Goal: Book appointment/travel/reservation

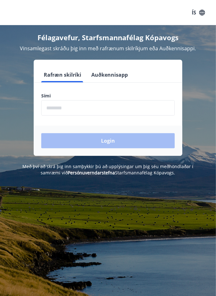
click at [62, 110] on input "phone" at bounding box center [107, 107] width 133 height 15
click at [110, 143] on div "Login" at bounding box center [108, 141] width 148 height 30
click at [69, 106] on input "phone" at bounding box center [107, 107] width 133 height 15
type input "********"
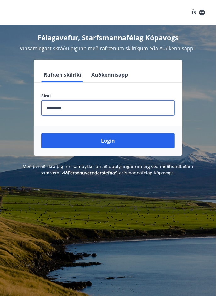
click at [108, 140] on button "Login" at bounding box center [107, 140] width 133 height 15
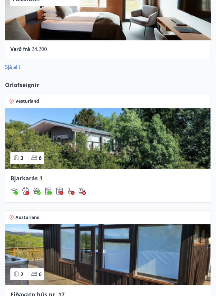
scroll to position [573, 0]
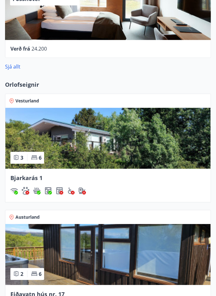
click at [13, 67] on link "Sjá allt" at bounding box center [12, 66] width 15 height 7
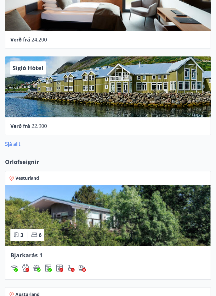
scroll to position [495, 0]
click at [28, 178] on span "Vesturland" at bounding box center [27, 178] width 24 height 6
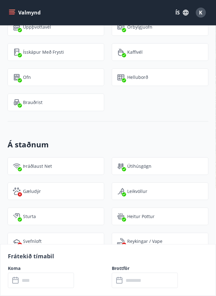
click at [180, 183] on div "Leikvöllur" at bounding box center [160, 192] width 96 height 18
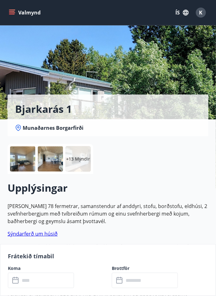
click at [18, 14] on button "Valmynd" at bounding box center [26, 12] width 36 height 11
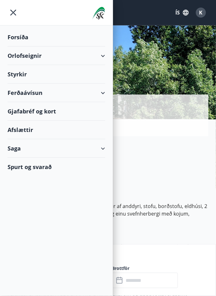
click at [52, 59] on div "Orlofseignir" at bounding box center [56, 55] width 97 height 19
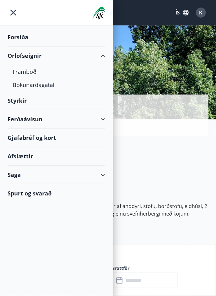
click at [36, 59] on div "Orlofseignir" at bounding box center [56, 55] width 97 height 19
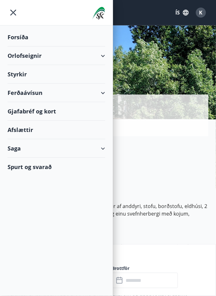
click at [35, 57] on div "Orlofseignir" at bounding box center [56, 55] width 97 height 19
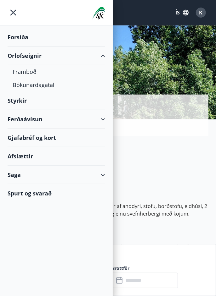
click at [40, 87] on div "Bókunardagatal" at bounding box center [56, 84] width 87 height 13
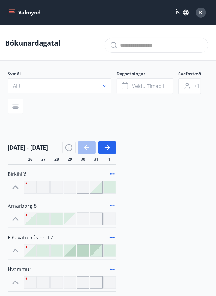
click at [106, 86] on icon "button" at bounding box center [104, 86] width 6 height 6
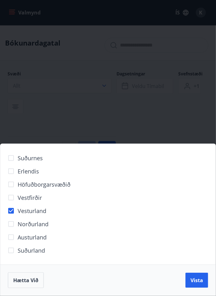
click at [199, 282] on span "Vista" at bounding box center [196, 280] width 13 height 7
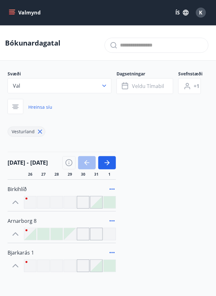
click at [32, 223] on span "Arnarborg 8" at bounding box center [22, 220] width 29 height 7
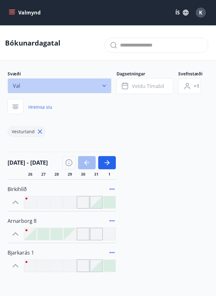
click at [103, 87] on icon "button" at bounding box center [104, 86] width 6 height 6
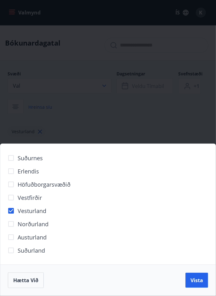
click at [195, 284] on span "Vista" at bounding box center [196, 280] width 13 height 7
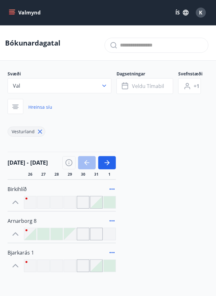
click at [41, 87] on button "Val" at bounding box center [60, 85] width 104 height 15
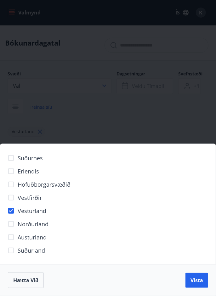
click at [182, 136] on div "Suðurnes Erlendis Höfuðborgarsvæðið Vestfirðir Vesturland Norðurland Austurland…" at bounding box center [108, 148] width 216 height 296
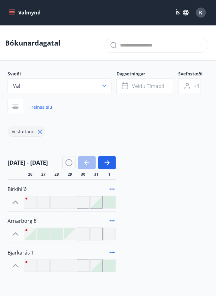
click at [154, 47] on input "text" at bounding box center [161, 45] width 83 height 10
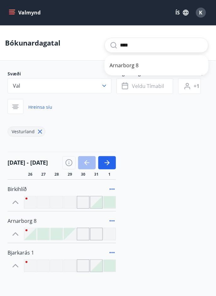
click at [135, 68] on span "Arnarborg 8" at bounding box center [156, 66] width 94 height 8
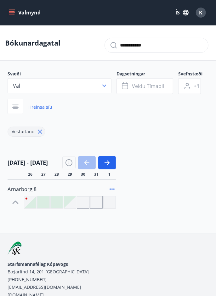
click at [107, 164] on icon "button" at bounding box center [107, 163] width 8 height 8
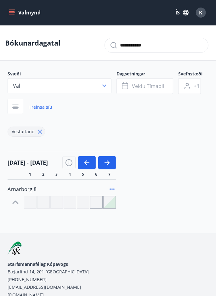
click at [106, 165] on icon "button" at bounding box center [107, 163] width 8 height 8
click at [100, 164] on button "button" at bounding box center [107, 162] width 18 height 13
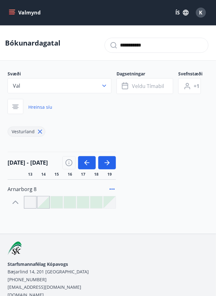
click at [109, 165] on icon "button" at bounding box center [107, 163] width 8 height 8
click at [104, 164] on icon "button" at bounding box center [107, 163] width 8 height 8
click at [106, 165] on icon "button" at bounding box center [107, 163] width 8 height 8
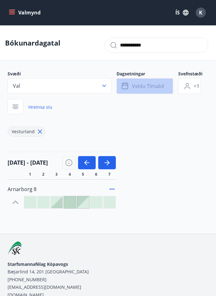
click at [141, 86] on span "Veldu tímabil" at bounding box center [148, 86] width 32 height 7
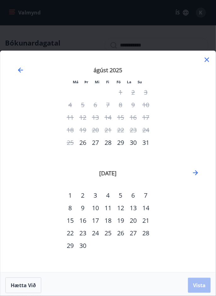
click at [194, 177] on icon "Move forward to switch to the next month." at bounding box center [195, 173] width 8 height 8
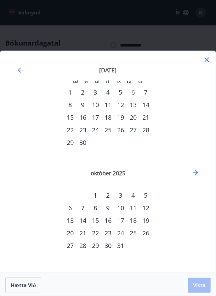
click at [108, 202] on div "2" at bounding box center [107, 195] width 13 height 13
click at [106, 214] on div "9" at bounding box center [107, 208] width 13 height 13
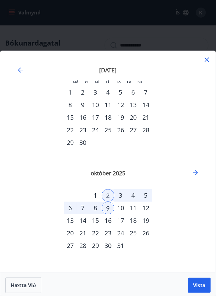
click at [199, 289] on span "Vista" at bounding box center [199, 285] width 13 height 7
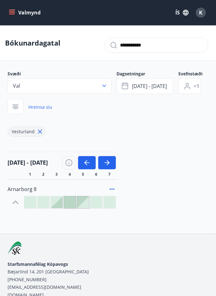
click at [115, 189] on icon at bounding box center [112, 189] width 8 height 8
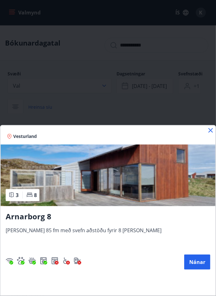
click at [210, 132] on icon at bounding box center [210, 131] width 8 height 8
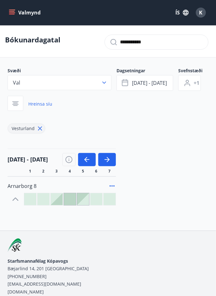
scroll to position [9, 0]
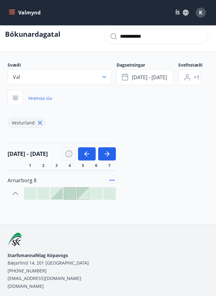
click at [136, 185] on div "Arnarborg 8" at bounding box center [108, 185] width 200 height 29
click at [112, 180] on icon at bounding box center [111, 180] width 5 height 1
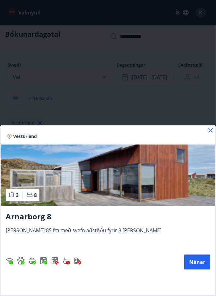
click at [208, 134] on icon at bounding box center [210, 131] width 8 height 8
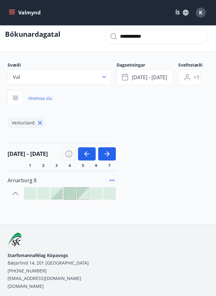
click at [115, 180] on icon at bounding box center [112, 181] width 8 height 8
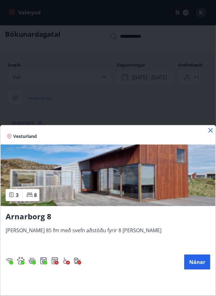
click at [207, 134] on icon at bounding box center [210, 131] width 8 height 8
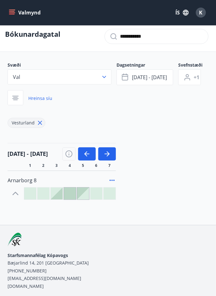
click at [107, 192] on div at bounding box center [109, 194] width 12 height 12
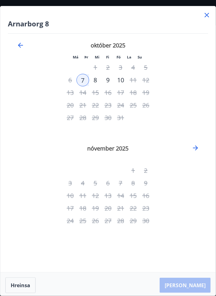
click at [22, 42] on icon "Move backward to switch to the previous month." at bounding box center [21, 45] width 8 height 8
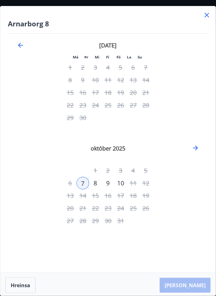
click at [19, 43] on icon "Move backward to switch to the previous month." at bounding box center [21, 45] width 8 height 8
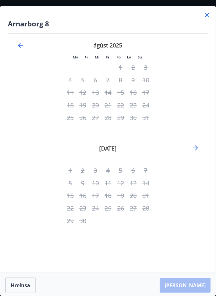
click at [22, 44] on icon "Move backward to switch to the previous month." at bounding box center [21, 45] width 8 height 8
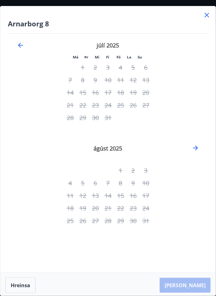
click at [206, 15] on icon at bounding box center [206, 15] width 1 height 1
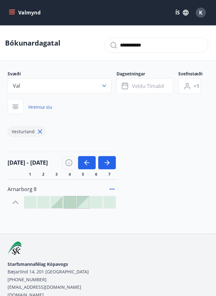
scroll to position [8, 0]
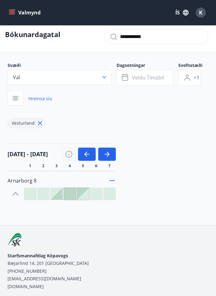
click at [160, 38] on input "**********" at bounding box center [161, 37] width 83 height 10
type input "*"
type input "******"
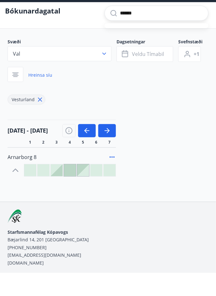
scroll to position [0, 0]
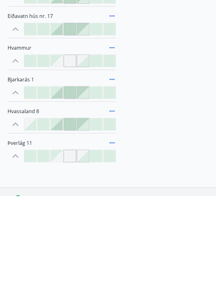
scroll to position [122, 0]
click at [32, 209] on span "Hvassaland 8" at bounding box center [23, 210] width 31 height 7
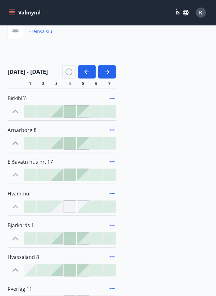
scroll to position [0, 0]
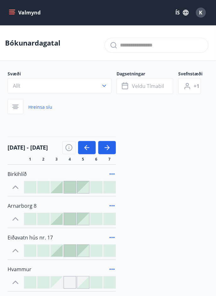
click at [144, 48] on input "text" at bounding box center [161, 45] width 83 height 10
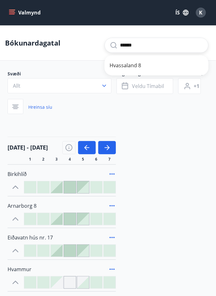
click at [141, 68] on span "Hvassaland 8" at bounding box center [156, 66] width 94 height 8
type input "**********"
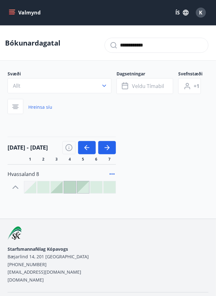
click at [112, 173] on icon at bounding box center [111, 173] width 5 height 1
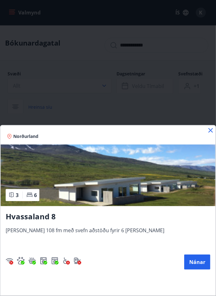
click at [209, 134] on icon at bounding box center [210, 131] width 8 height 8
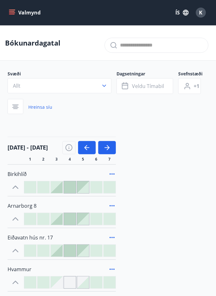
click at [136, 46] on input "text" at bounding box center [161, 45] width 83 height 10
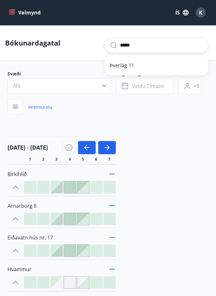
click at [126, 67] on span "Þverlág 11" at bounding box center [156, 66] width 94 height 8
type input "**********"
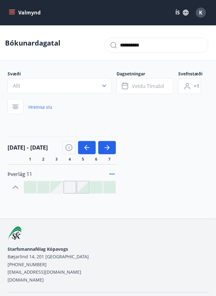
click at [113, 173] on icon at bounding box center [112, 174] width 8 height 8
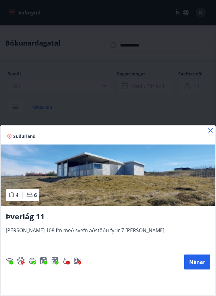
click at [213, 134] on icon at bounding box center [210, 131] width 8 height 8
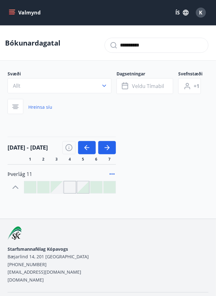
click at [153, 82] on button "Veldu tímabil" at bounding box center [144, 86] width 57 height 16
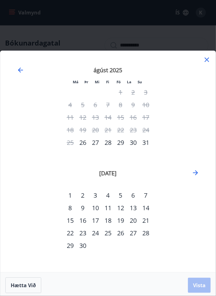
click at [198, 177] on icon "Move forward to switch to the next month." at bounding box center [195, 173] width 8 height 8
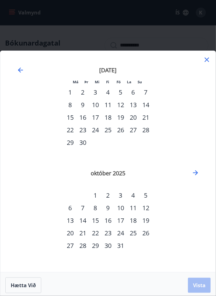
click at [109, 202] on div "2" at bounding box center [107, 195] width 13 height 13
click at [110, 214] on div "9" at bounding box center [107, 208] width 13 height 13
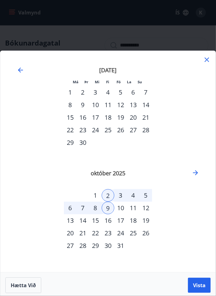
click at [201, 289] on span "Vista" at bounding box center [199, 285] width 13 height 7
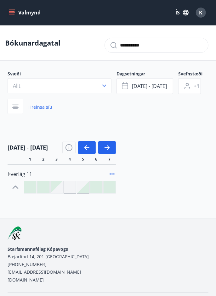
click at [113, 186] on div at bounding box center [109, 187] width 12 height 12
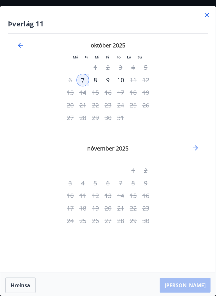
click at [204, 11] on icon at bounding box center [207, 15] width 8 height 8
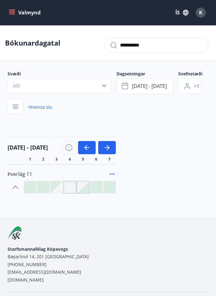
click at [111, 187] on div at bounding box center [109, 187] width 12 height 12
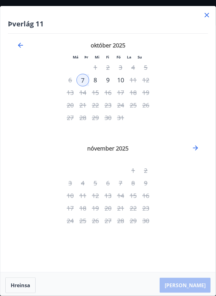
click at [193, 150] on icon "Move forward to switch to the next month." at bounding box center [195, 148] width 8 height 8
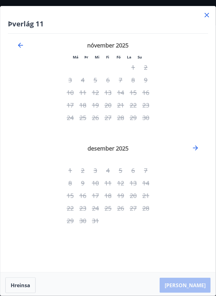
click at [196, 152] on icon "Move forward to switch to the next month." at bounding box center [195, 148] width 8 height 8
click at [23, 47] on icon "Move backward to switch to the previous month." at bounding box center [21, 45] width 8 height 8
click at [23, 45] on icon "Move backward to switch to the previous month." at bounding box center [21, 45] width 8 height 8
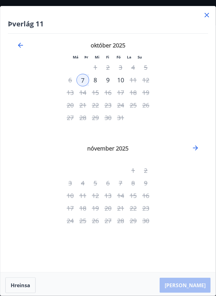
click at [19, 48] on icon "Move backward to switch to the previous month." at bounding box center [21, 45] width 8 height 8
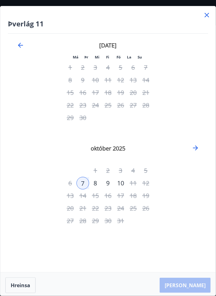
click at [20, 293] on button "Hreinsa" at bounding box center [20, 285] width 30 height 16
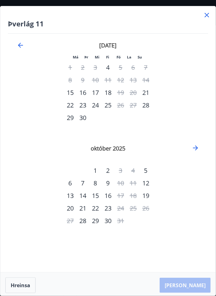
type input "**********"
click at [207, 18] on icon at bounding box center [207, 15] width 8 height 8
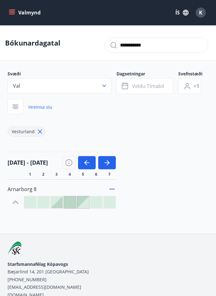
click at [148, 89] on span "Veldu tímabil" at bounding box center [148, 86] width 32 height 7
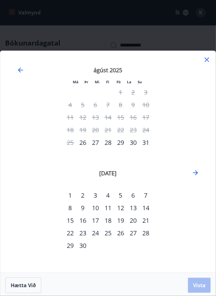
click at [197, 177] on icon "Move forward to switch to the next month." at bounding box center [195, 173] width 8 height 8
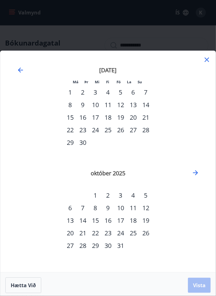
click at [108, 202] on div "2" at bounding box center [107, 195] width 13 height 13
click at [106, 214] on div "9" at bounding box center [107, 208] width 13 height 13
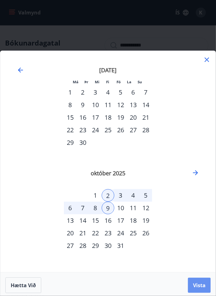
click at [199, 289] on span "Vista" at bounding box center [199, 285] width 13 height 7
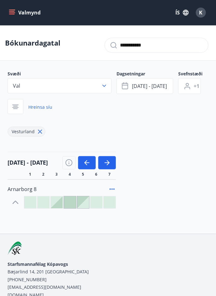
click at [113, 191] on icon at bounding box center [112, 189] width 8 height 8
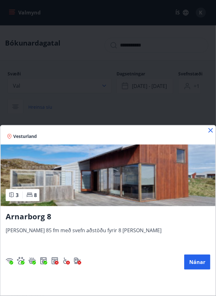
click at [196, 264] on button "Nánar" at bounding box center [197, 261] width 26 height 15
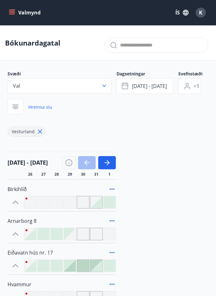
type input "**********"
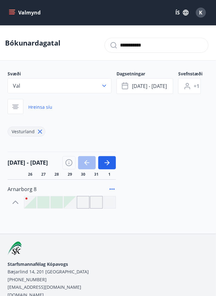
click at [111, 205] on div at bounding box center [109, 202] width 13 height 13
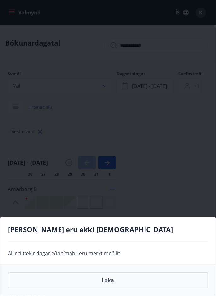
click at [154, 219] on div "Gráir dagar eru ekki bókanlegir Allir tiltækir dagar eða tímabil eru merkt með …" at bounding box center [108, 148] width 216 height 296
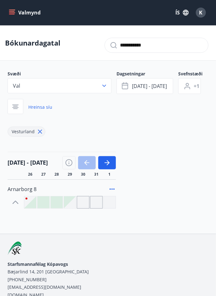
click at [33, 206] on div at bounding box center [30, 202] width 12 height 12
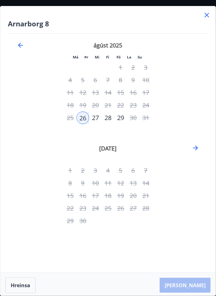
click at [197, 151] on icon "Move forward to switch to the next month." at bounding box center [195, 148] width 8 height 8
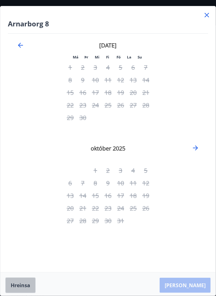
click at [22, 293] on button "Hreinsa" at bounding box center [20, 285] width 30 height 16
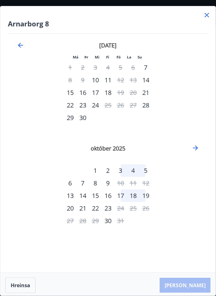
click at [207, 19] on icon at bounding box center [207, 15] width 8 height 8
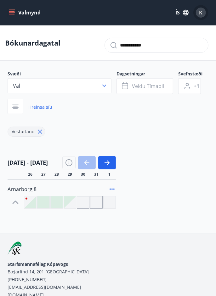
click at [202, 17] on div "K" at bounding box center [200, 13] width 10 height 10
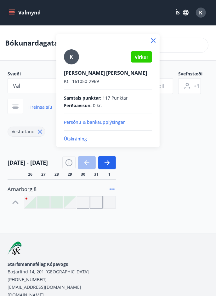
click at [82, 140] on p "Útskráning" at bounding box center [108, 139] width 88 height 6
